Goal: Task Accomplishment & Management: Manage account settings

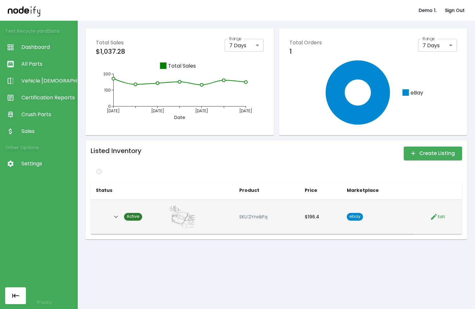
click at [428, 221] on button "Edit" at bounding box center [437, 216] width 18 height 11
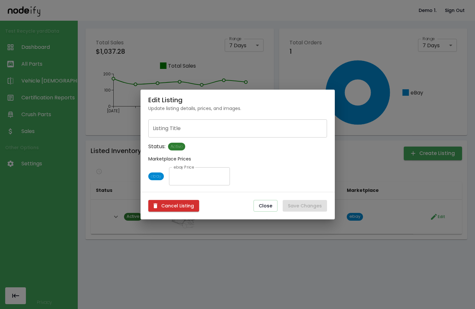
click at [204, 205] on div "Cancel Listing Close Save Changes" at bounding box center [237, 205] width 194 height 27
click at [183, 203] on button "Cancel Listing" at bounding box center [173, 206] width 51 height 12
click at [218, 214] on div "Canceling... Close Save Changes" at bounding box center [237, 205] width 194 height 27
click at [236, 235] on div "Edit Listing Update listing details, prices, and images. Listing Title Listing …" at bounding box center [237, 154] width 475 height 309
click at [246, 232] on div "Edit Listing Update listing details, prices, and images. Listing Title Listing …" at bounding box center [237, 154] width 475 height 309
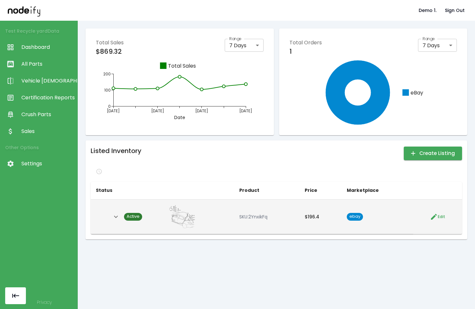
click at [134, 215] on span "Active" at bounding box center [133, 217] width 18 height 6
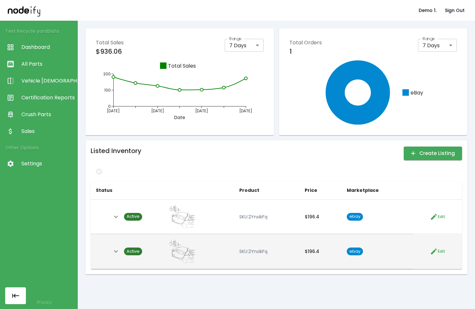
click at [127, 252] on span "Active" at bounding box center [133, 251] width 18 height 6
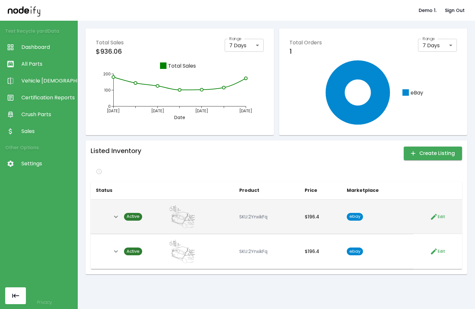
click at [430, 217] on icon "button" at bounding box center [434, 217] width 8 height 8
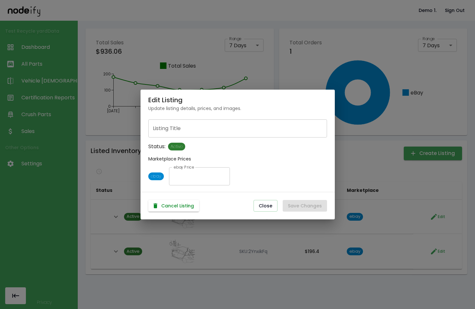
click at [186, 202] on button "Cancel Listing" at bounding box center [173, 206] width 51 height 12
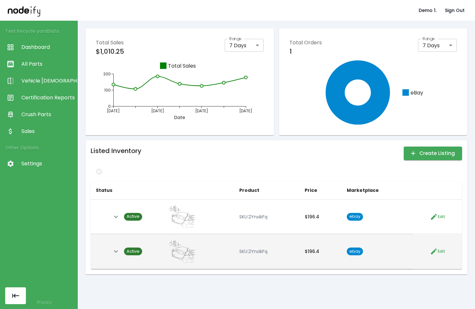
click at [140, 251] on span "Active" at bounding box center [133, 251] width 18 height 6
click at [435, 255] on button "Edit" at bounding box center [437, 251] width 18 height 11
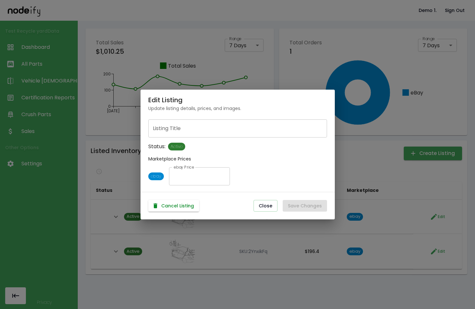
click at [192, 204] on button "Cancel Listing" at bounding box center [173, 206] width 51 height 12
click at [371, 168] on div "Edit Listing Update listing details, prices, and images. Listing Title Listing …" at bounding box center [237, 154] width 475 height 309
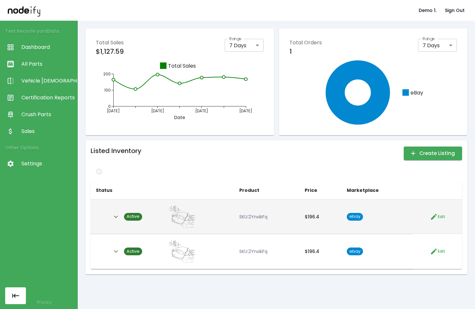
click at [437, 219] on span "Edit" at bounding box center [440, 217] width 7 height 6
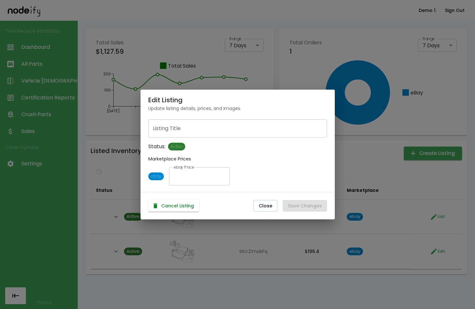
click at [180, 203] on button "Cancel Listing" at bounding box center [173, 206] width 51 height 12
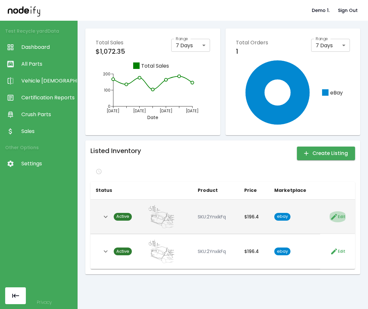
click at [338, 215] on span "Edit" at bounding box center [341, 217] width 7 height 6
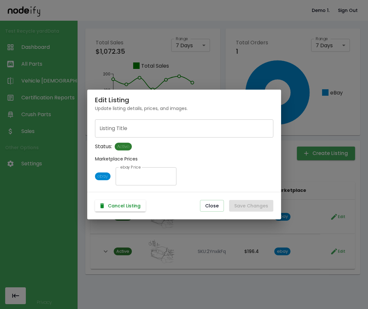
click at [136, 209] on button "Cancel Listing" at bounding box center [120, 206] width 51 height 12
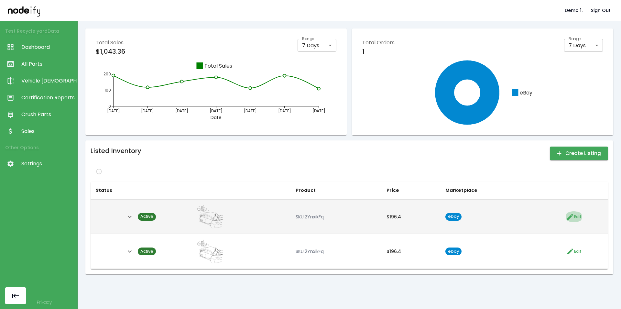
click at [574, 216] on span "Edit" at bounding box center [577, 217] width 7 height 6
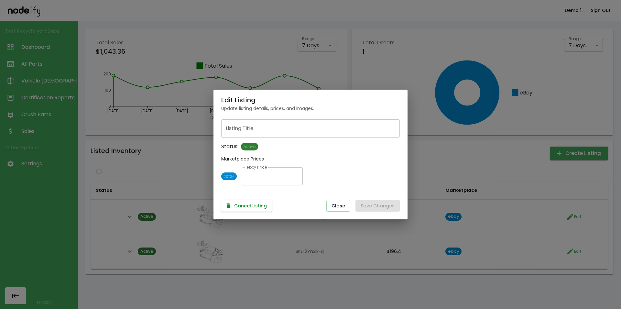
click at [249, 205] on button "Cancel Listing" at bounding box center [246, 206] width 51 height 12
